Goal: Check status: Check status

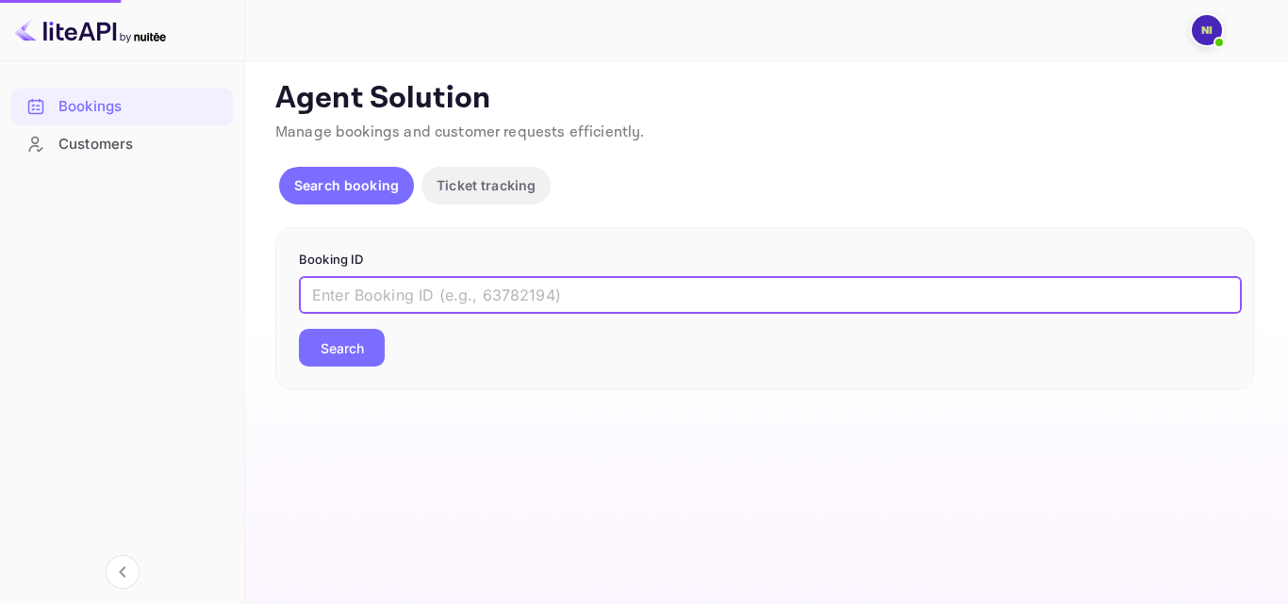
click at [476, 299] on input "text" at bounding box center [770, 295] width 943 height 38
paste input "9420062"
type input "9420062"
click at [367, 341] on button "Search" at bounding box center [342, 348] width 86 height 38
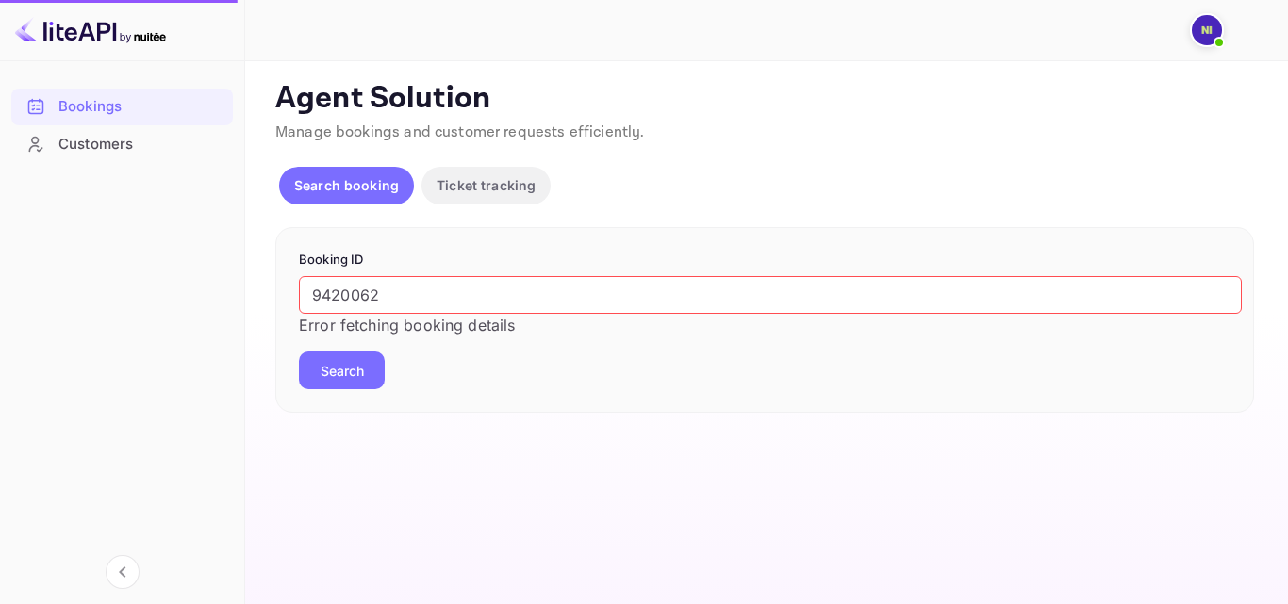
click at [380, 299] on input "9420062" at bounding box center [770, 295] width 943 height 38
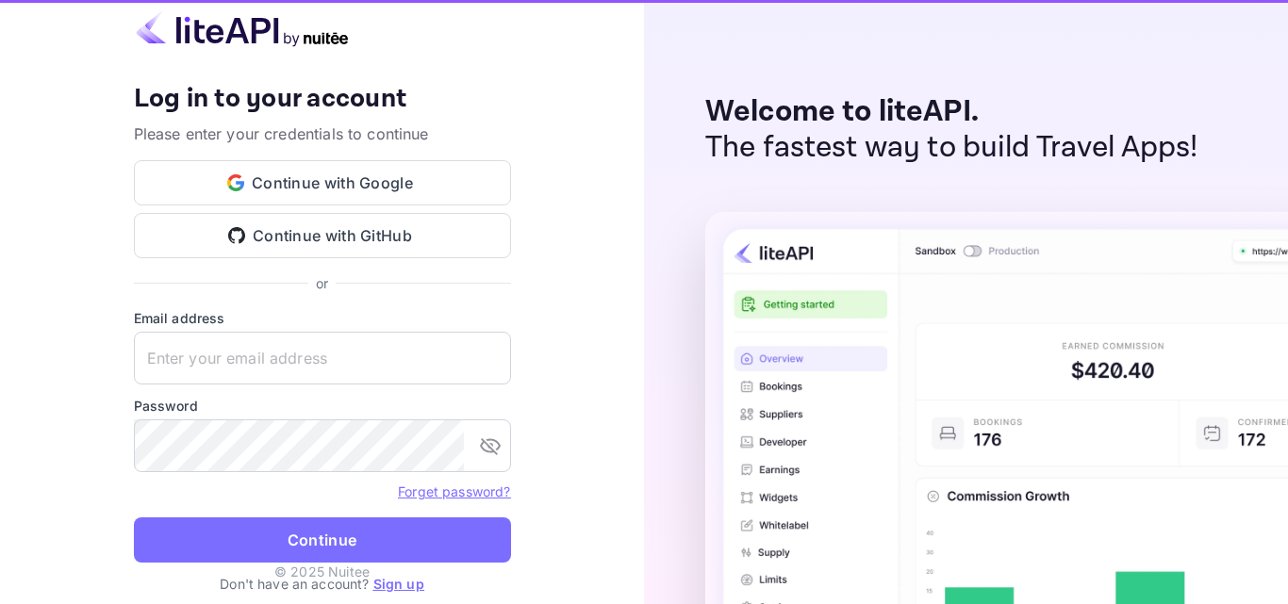
type input "[EMAIL_ADDRESS][DOMAIN_NAME]"
click at [310, 551] on button "Continue" at bounding box center [322, 540] width 377 height 45
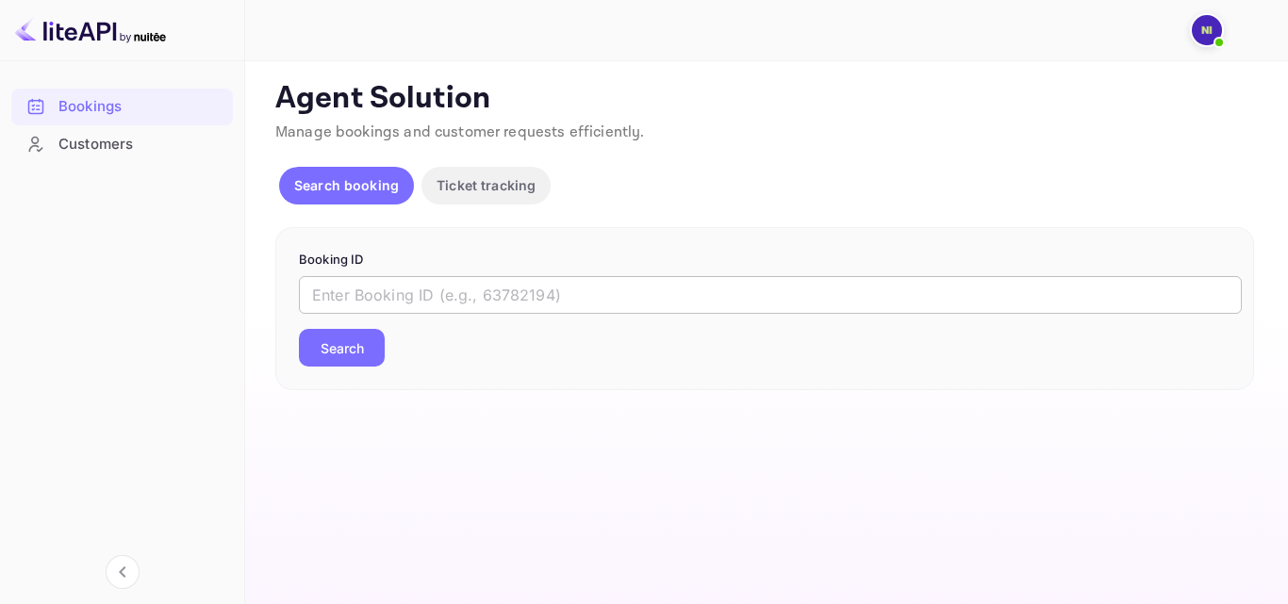
click at [404, 301] on input "text" at bounding box center [770, 295] width 943 height 38
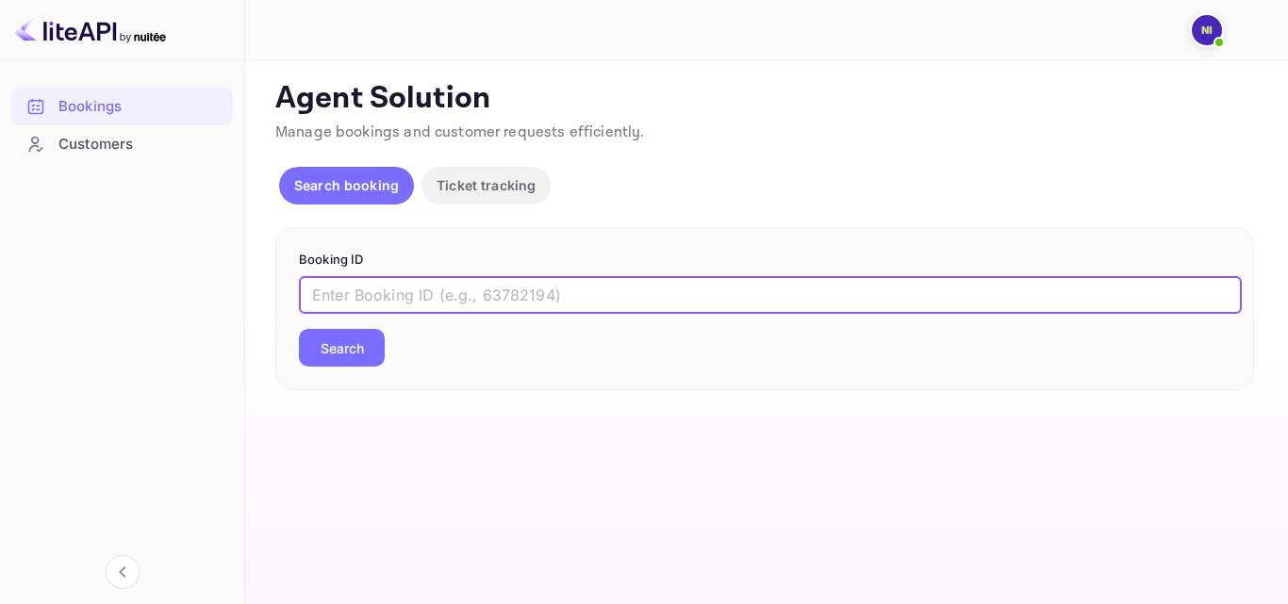
paste input "9420062"
type input "9420062"
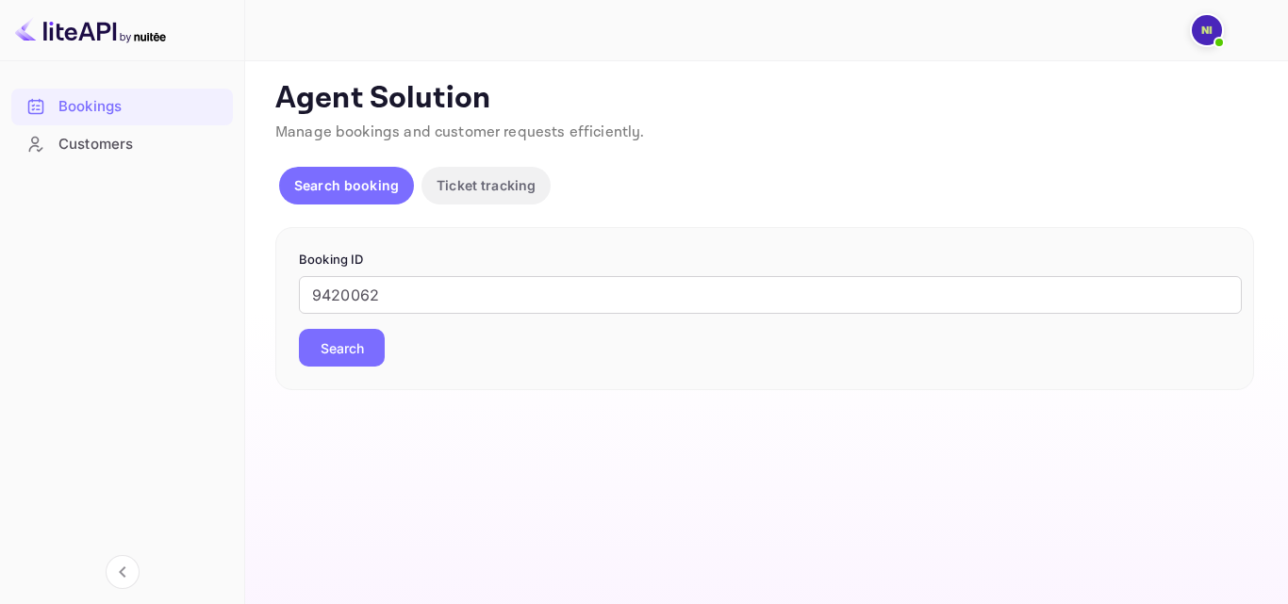
click at [334, 345] on button "Search" at bounding box center [342, 348] width 86 height 38
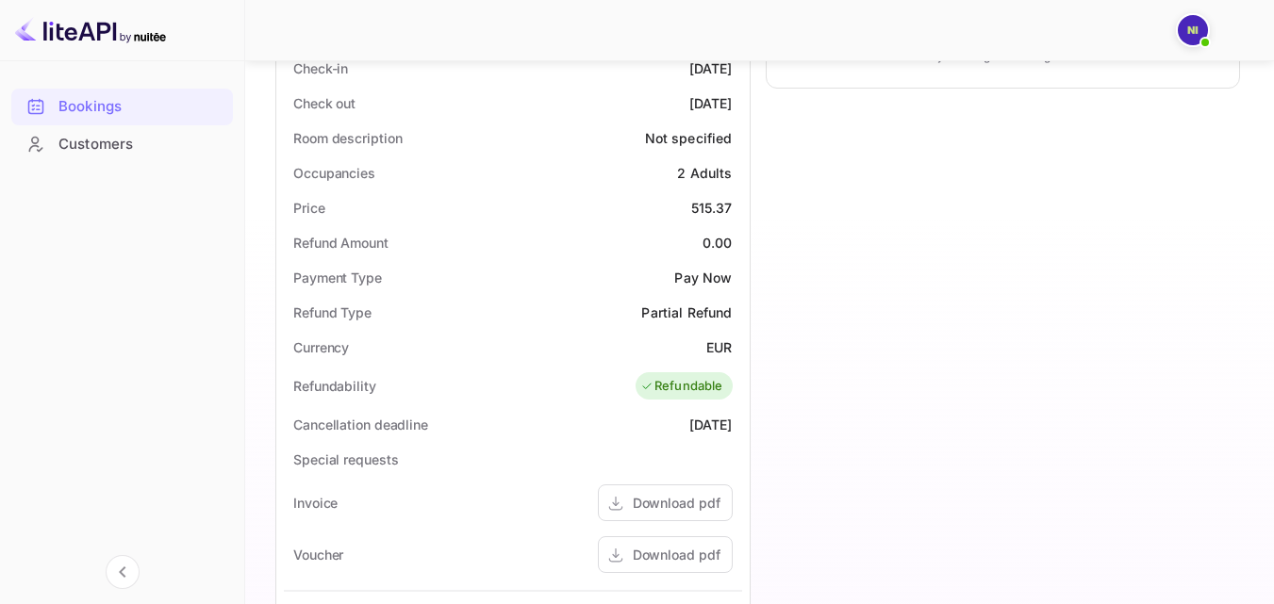
scroll to position [502, 0]
click at [939, 406] on div "Timeline Booking cancelled_with_charges # 3997974 Supplier ID: 9420062 [DATE] 1…" at bounding box center [995, 289] width 490 height 1340
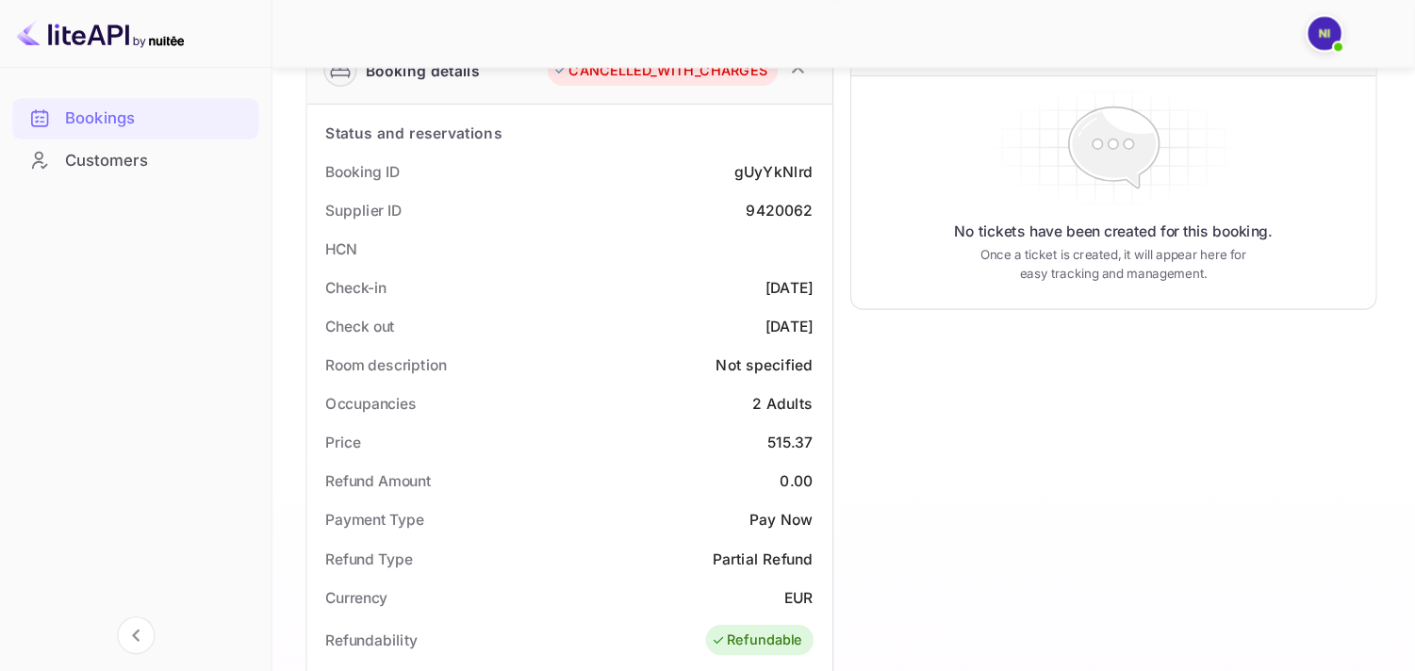
scroll to position [314, 0]
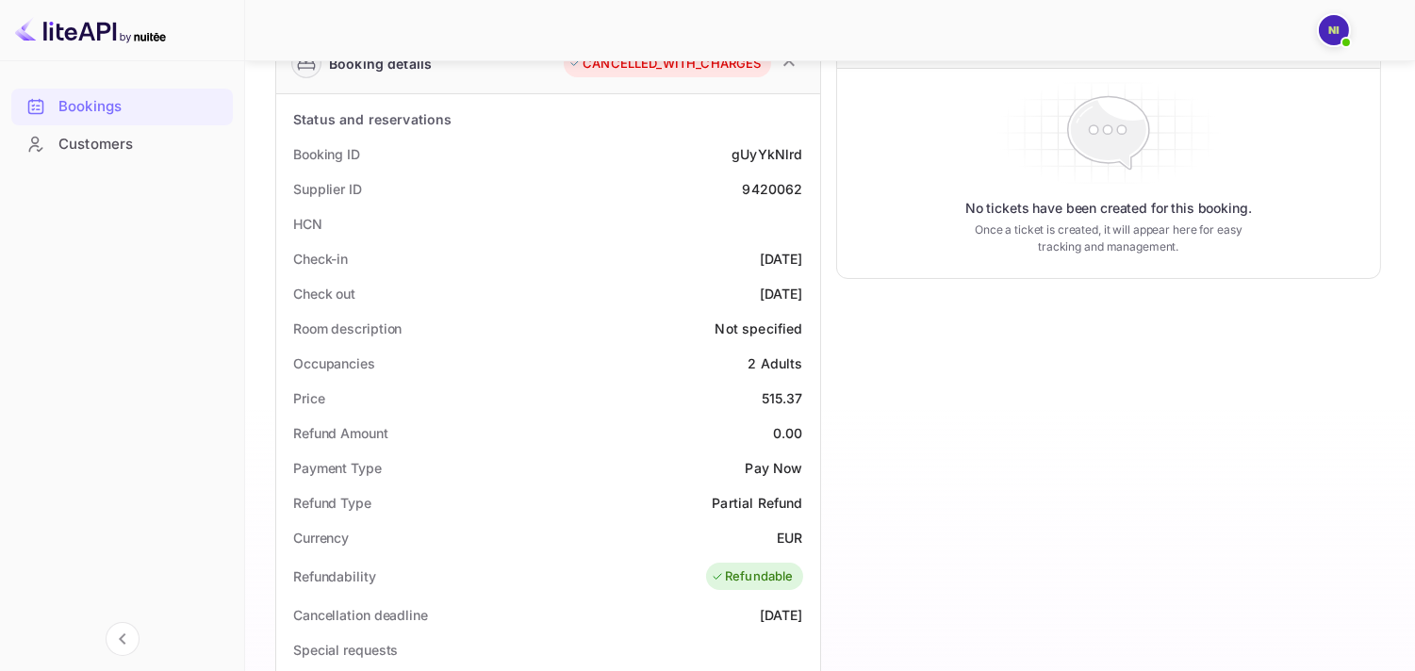
drag, startPoint x: 1207, startPoint y: 2, endPoint x: 1042, endPoint y: 471, distance: 497.6
click at [1042, 471] on div "Timeline Booking cancelled_with_charges # 3997974 Supplier ID: 9420062 [DATE] 1…" at bounding box center [1101, 478] width 561 height 1340
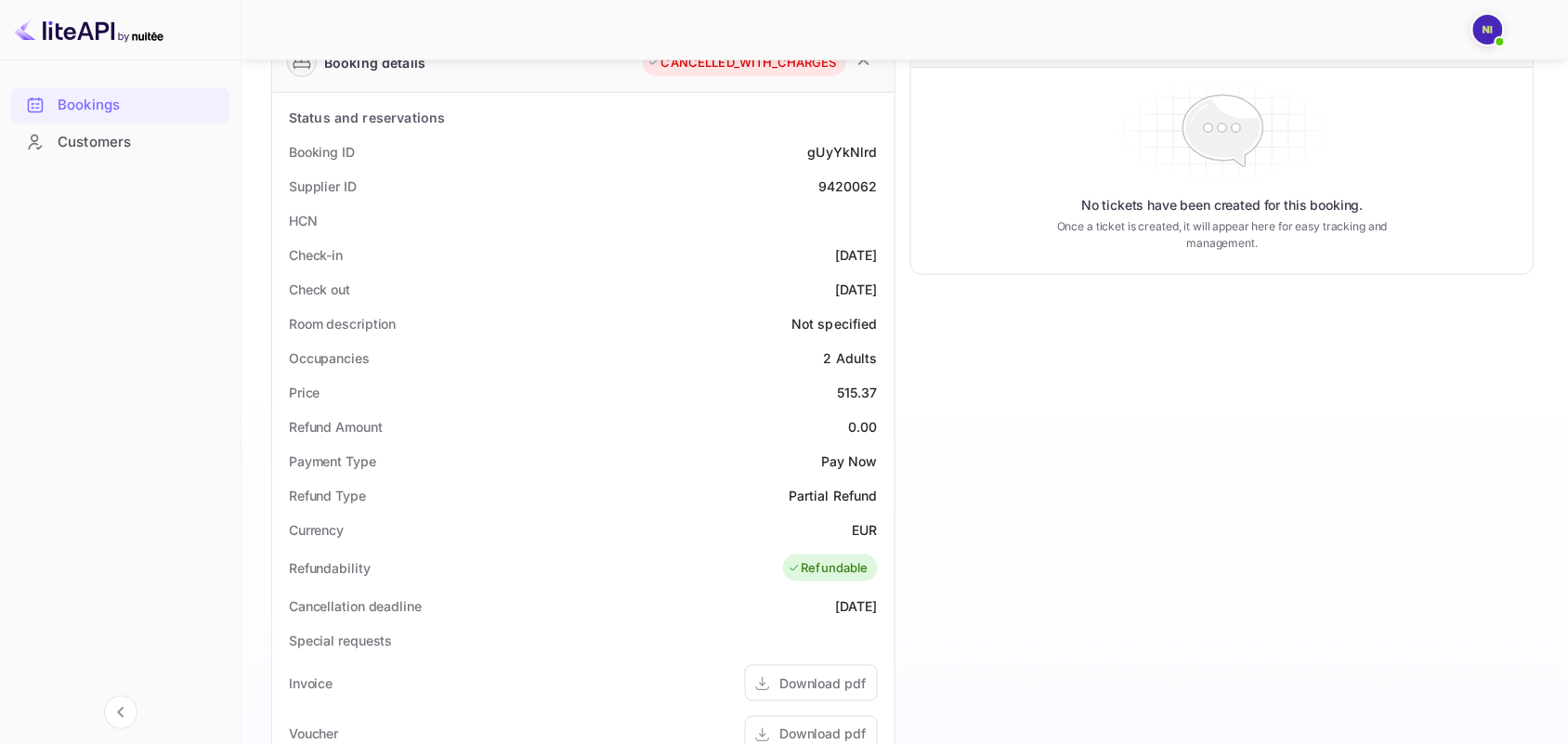
drag, startPoint x: 1340, startPoint y: 0, endPoint x: 1033, endPoint y: 507, distance: 592.7
click at [1033, 507] on div "Timeline Booking cancelled_with_charges # 3997974 Supplier ID: 9420062 [DATE] 1…" at bounding box center [1215, 471] width 640 height 1320
click at [1102, 396] on div "Timeline Booking cancelled_with_charges # 3997974 Supplier ID: 9420062 [DATE] 1…" at bounding box center [1215, 471] width 640 height 1320
click at [941, 404] on div "Timeline Booking cancelled_with_charges # 3997974 Supplier ID: 9420062 [DATE] 1…" at bounding box center [1215, 471] width 640 height 1320
